Goal: Communication & Community: Participate in discussion

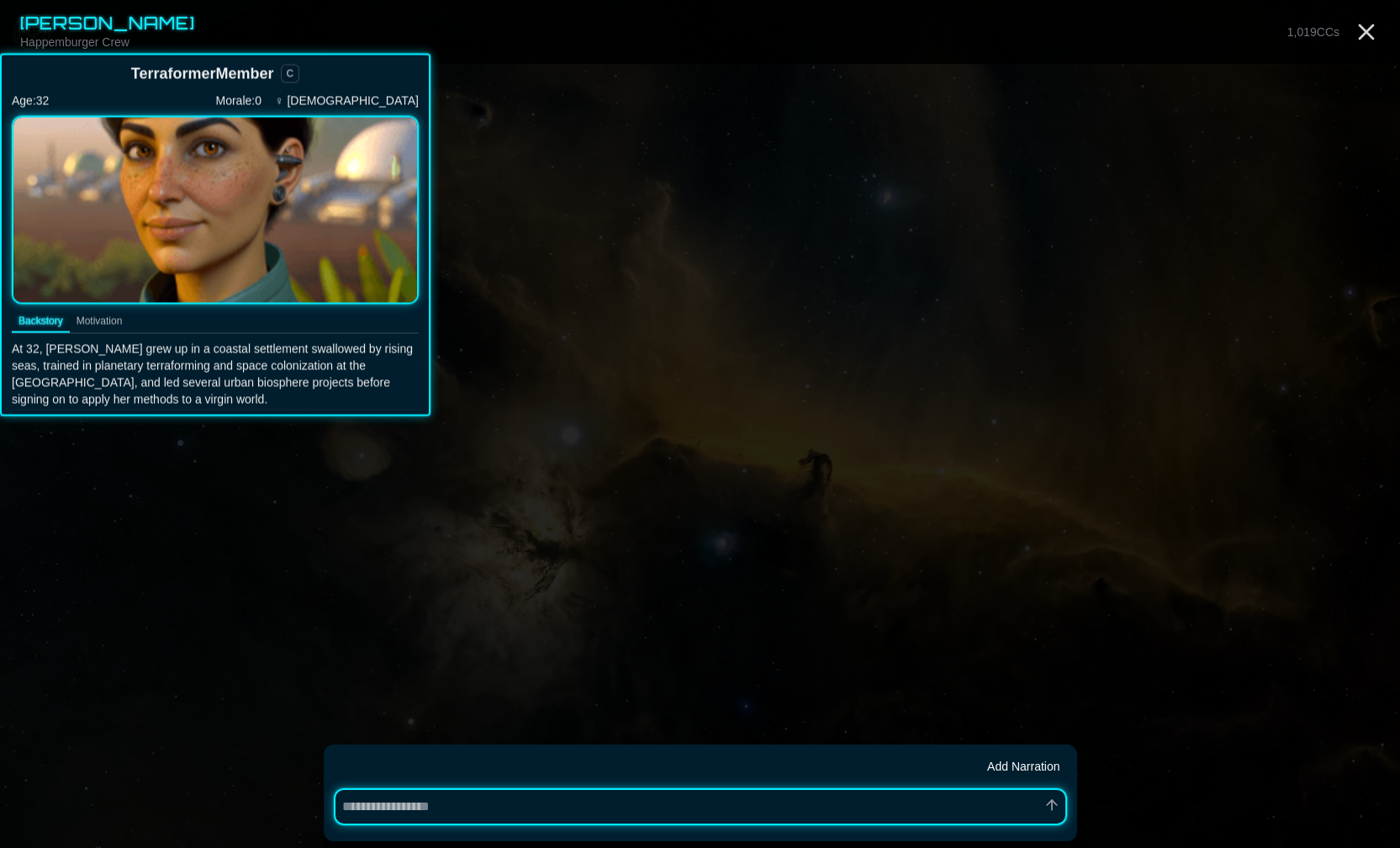
click at [114, 321] on button "Motivation" at bounding box center [100, 322] width 60 height 22
click at [49, 319] on button "Backstory" at bounding box center [41, 322] width 58 height 22
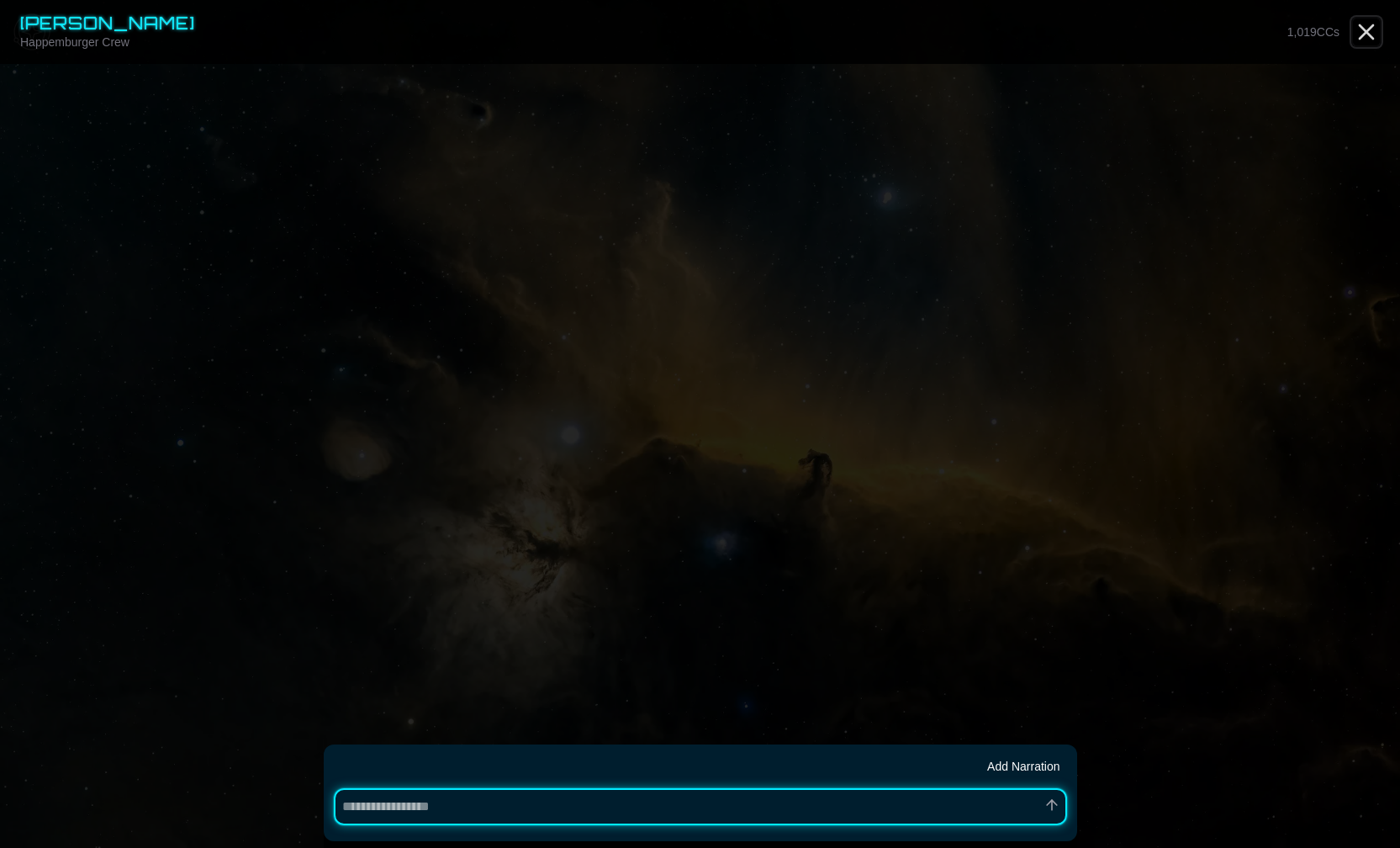
click at [1369, 33] on line "Close" at bounding box center [1367, 32] width 14 height 14
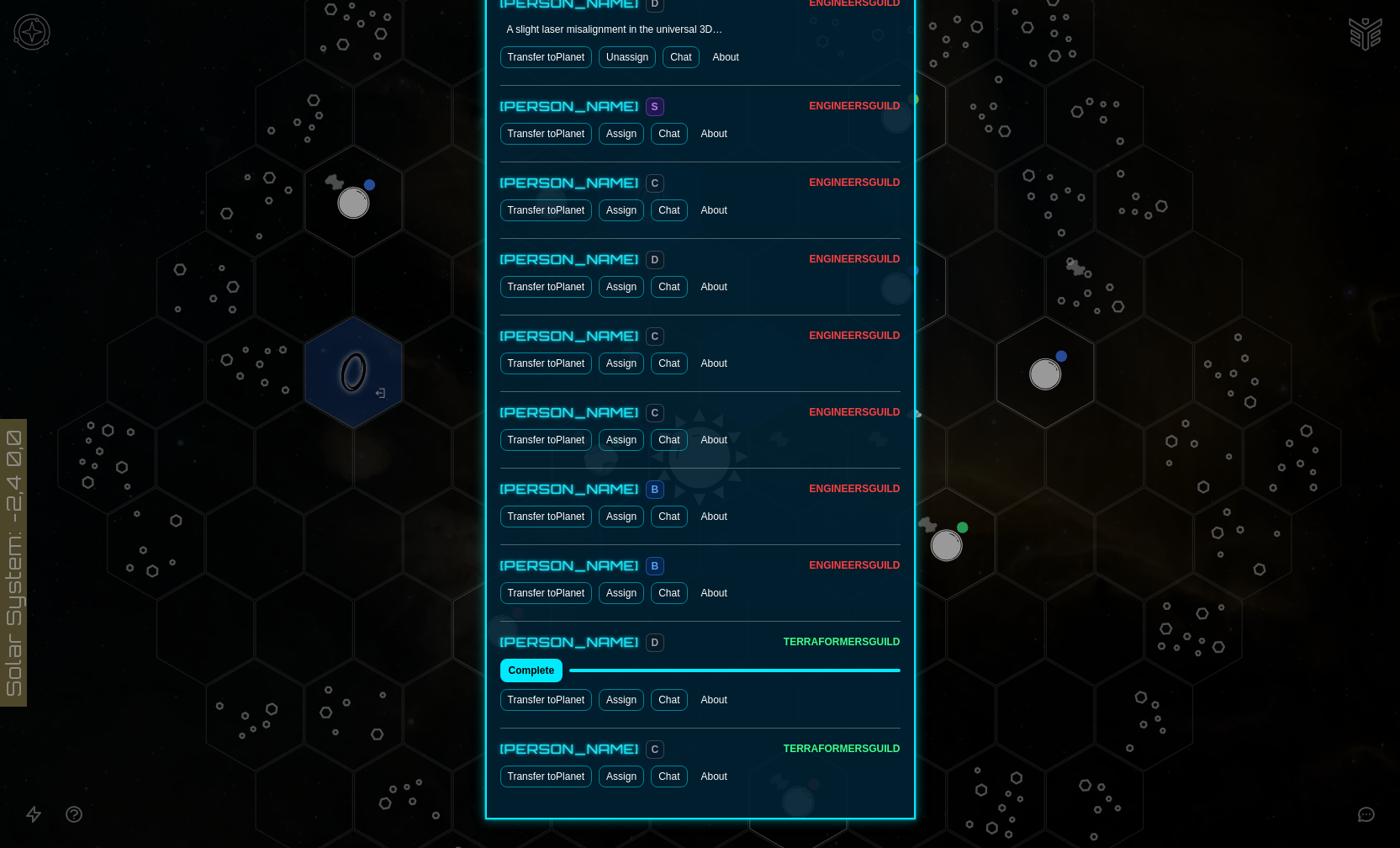
scroll to position [896, 0]
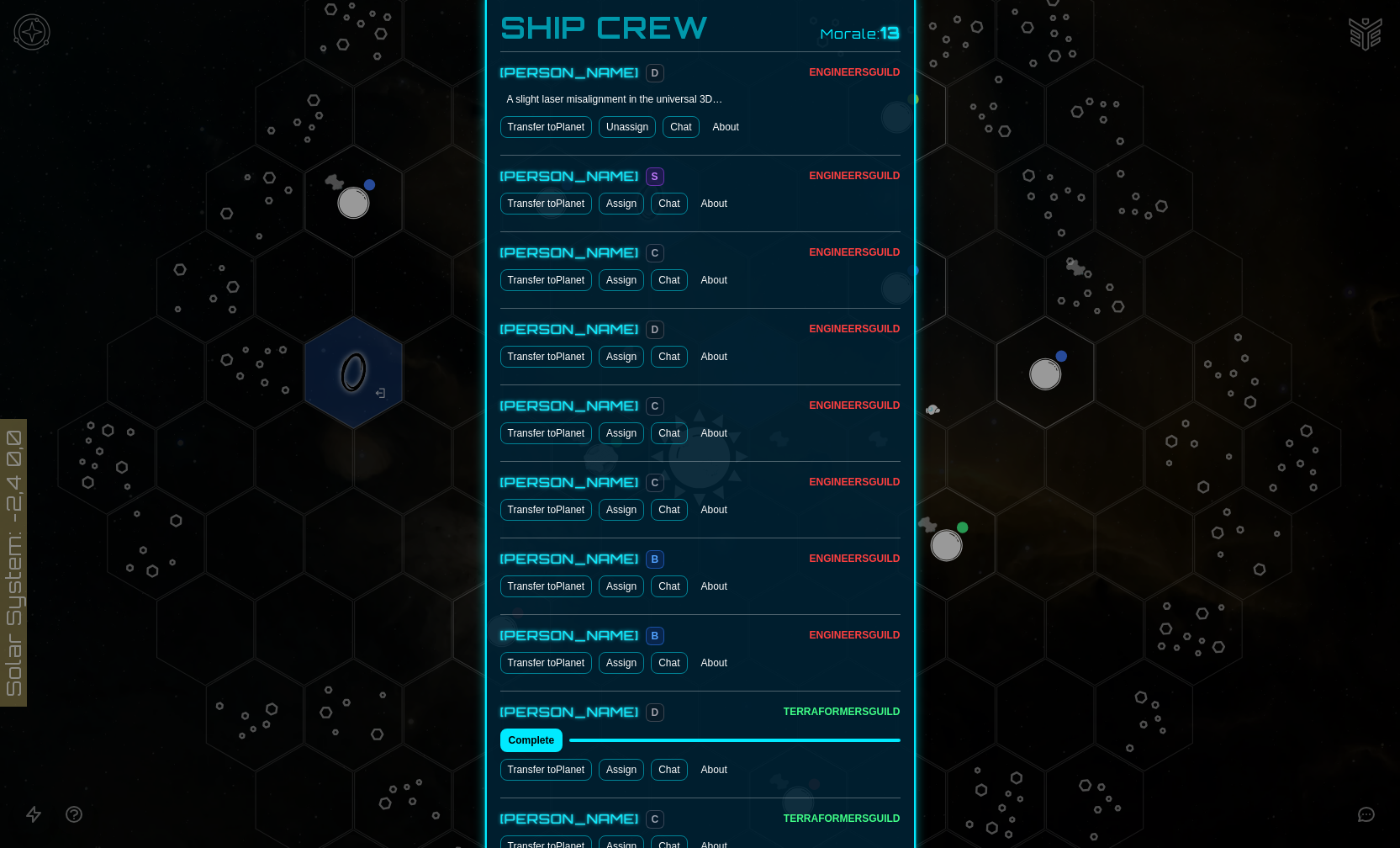
click at [683, 205] on link "Chat" at bounding box center [669, 203] width 36 height 22
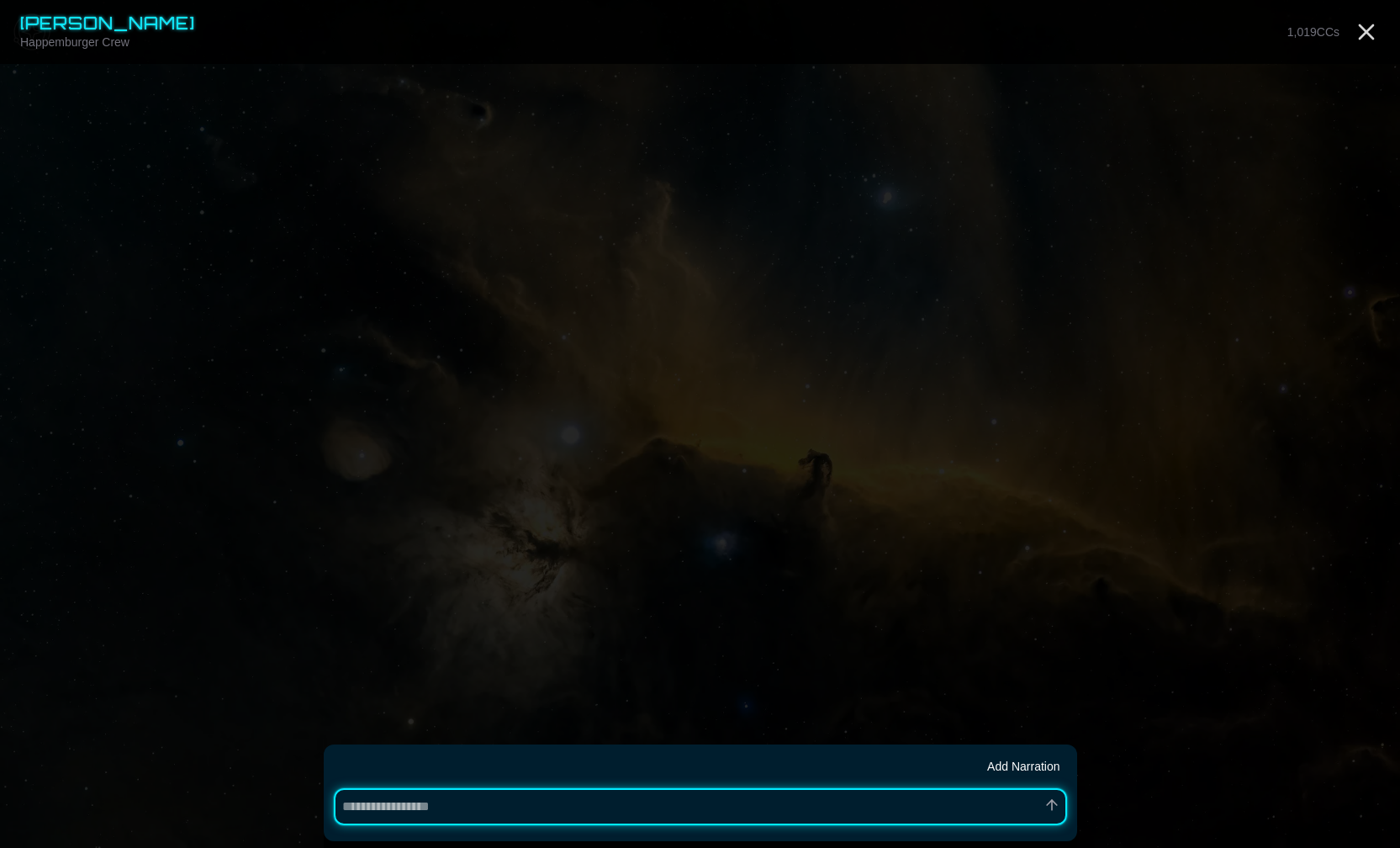
click at [1006, 765] on button "Add Narration" at bounding box center [1023, 766] width 85 height 23
click at [1006, 765] on button "Cancel Narration" at bounding box center [1011, 765] width 111 height 27
click at [778, 803] on textarea at bounding box center [700, 807] width 733 height 37
click at [1306, 36] on span "1,019 CCs" at bounding box center [1314, 32] width 52 height 14
type textarea "*"
